Goal: Transaction & Acquisition: Purchase product/service

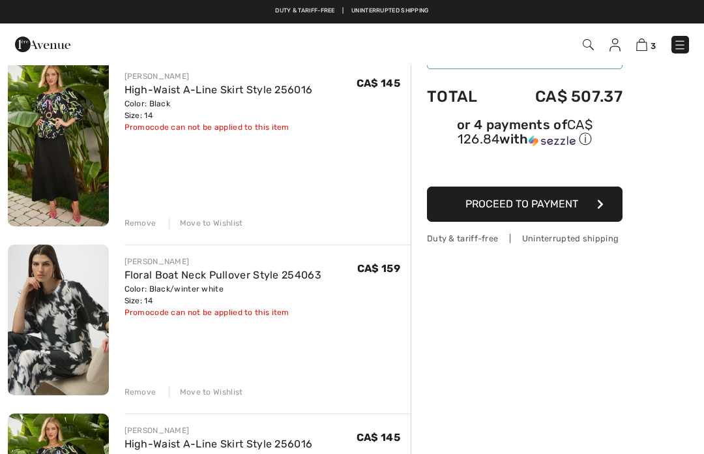
scroll to position [115, 0]
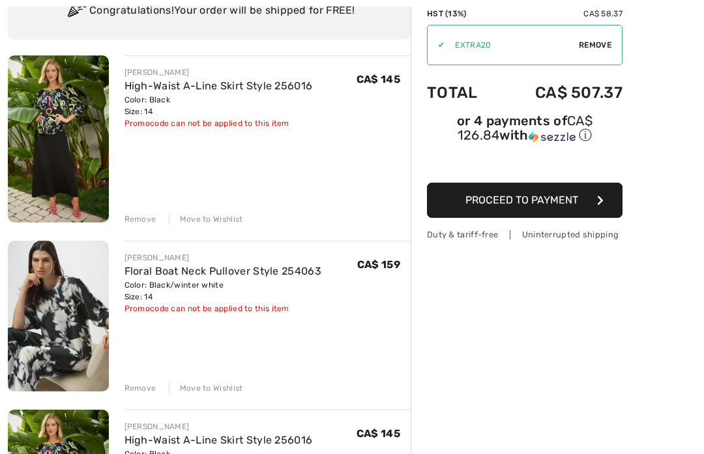
click at [147, 220] on div "Remove" at bounding box center [141, 219] width 32 height 12
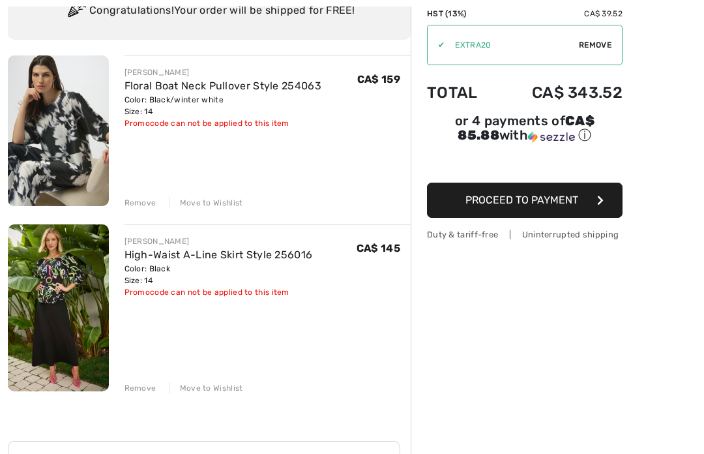
click at [69, 162] on img at bounding box center [58, 130] width 101 height 151
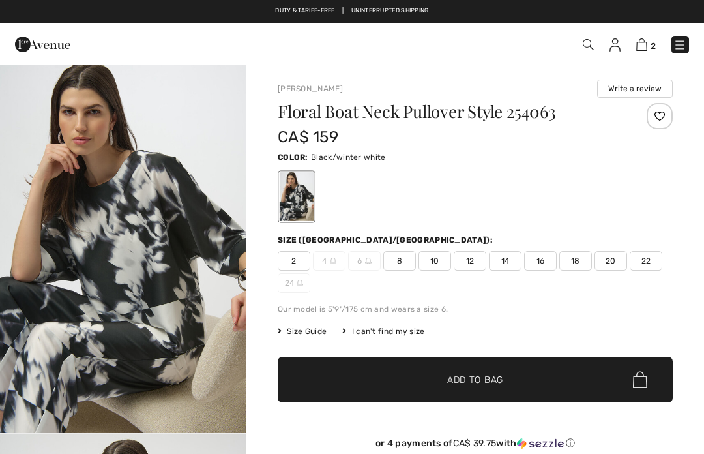
checkbox input "true"
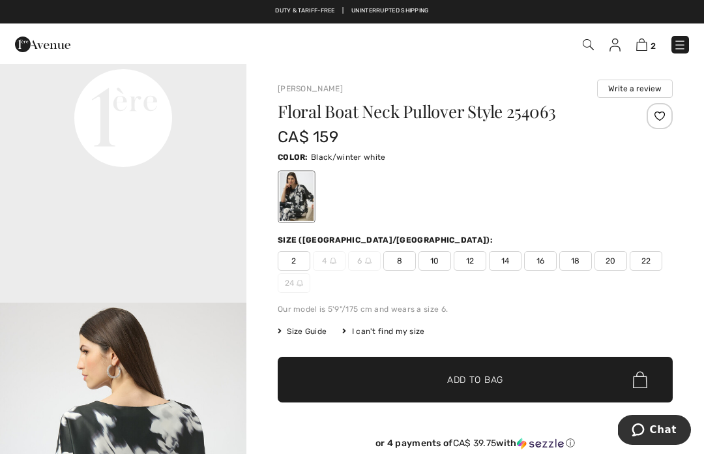
scroll to position [872, 0]
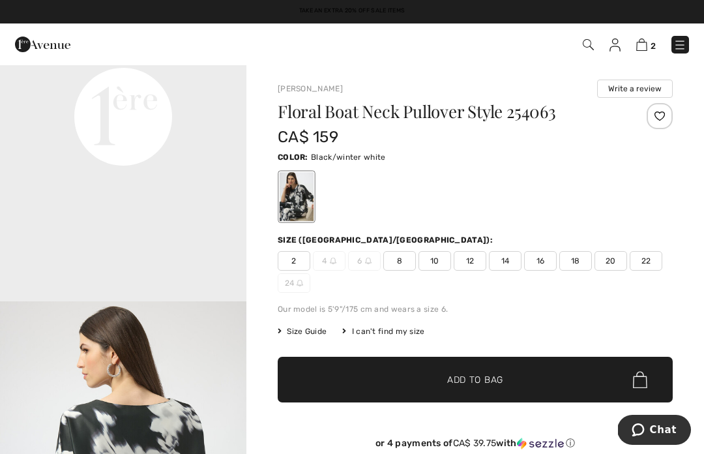
click at [512, 267] on span "14" at bounding box center [505, 261] width 33 height 20
click at [500, 376] on span "Add to Bag" at bounding box center [475, 380] width 56 height 14
click at [644, 43] on img at bounding box center [642, 44] width 11 height 12
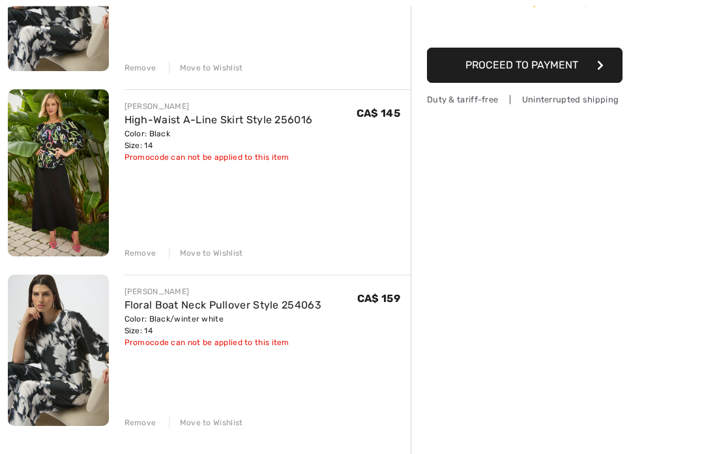
scroll to position [256, 0]
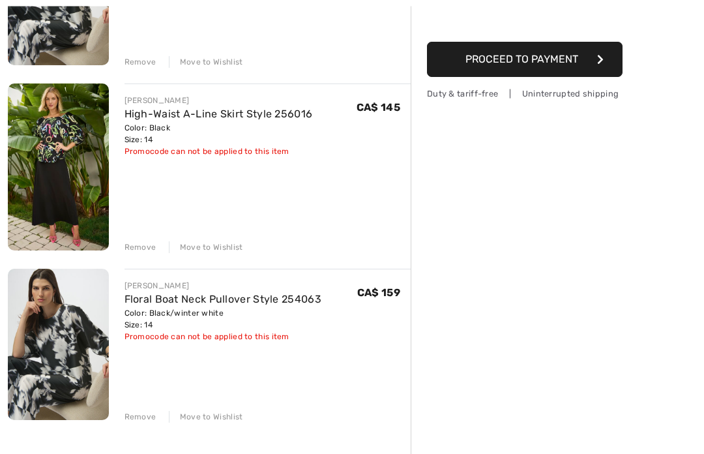
click at [141, 417] on div "Remove" at bounding box center [141, 418] width 32 height 12
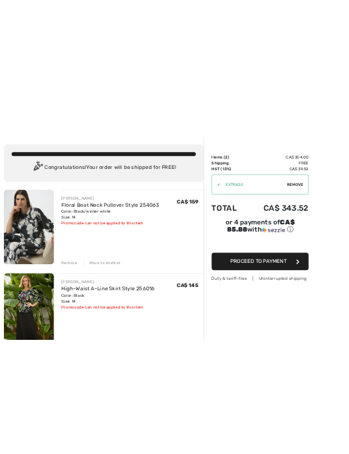
scroll to position [0, 0]
